Goal: Complete application form

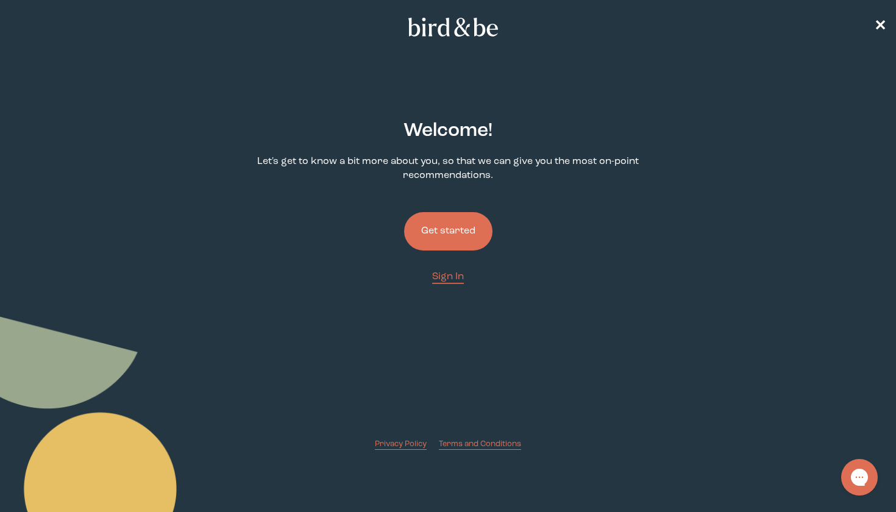
click at [452, 228] on button "Get started" at bounding box center [448, 231] width 88 height 38
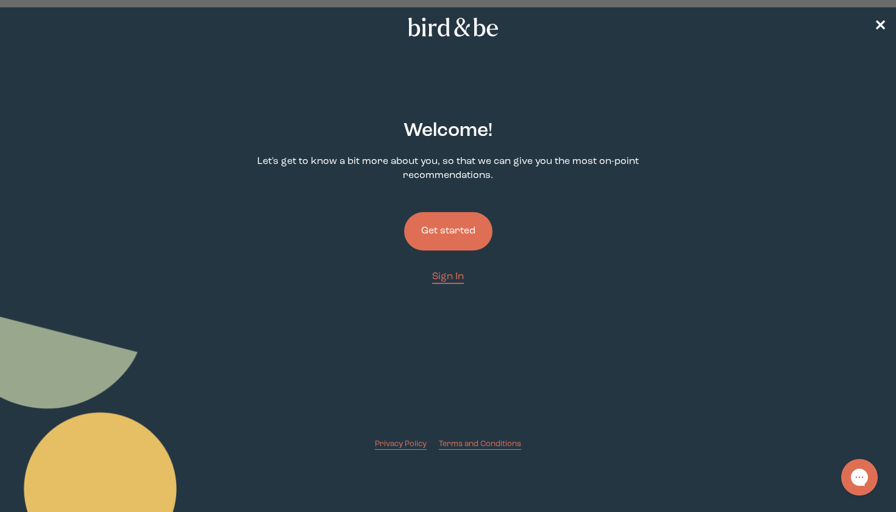
click at [428, 233] on button "Get started" at bounding box center [448, 231] width 88 height 38
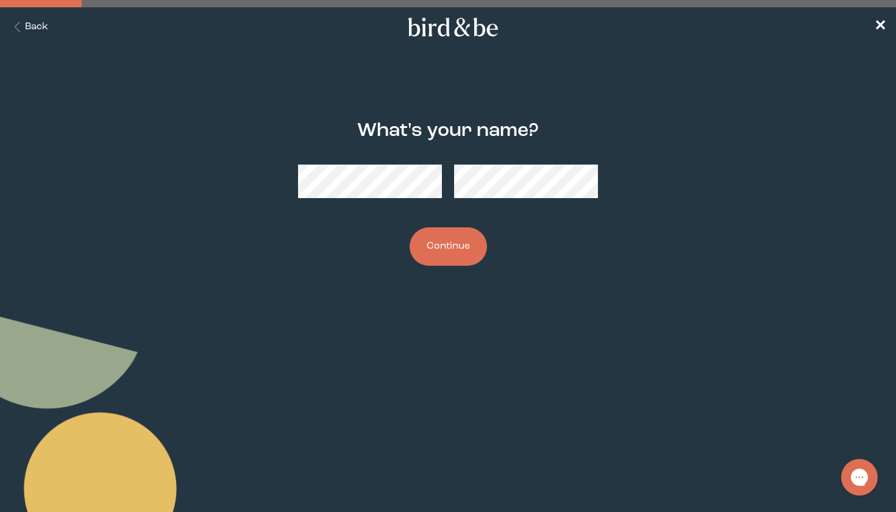
click at [598, 250] on div "What's your name? Continue" at bounding box center [448, 193] width 428 height 185
click at [436, 258] on button "Continue" at bounding box center [448, 246] width 77 height 38
